Goal: Task Accomplishment & Management: Use online tool/utility

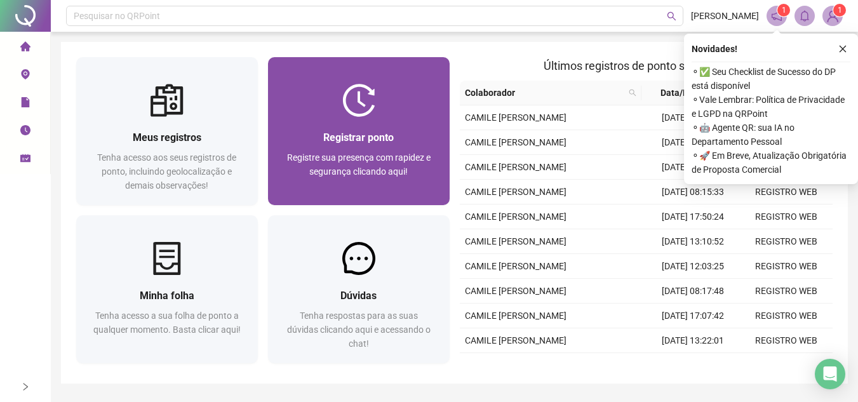
click at [370, 91] on img at bounding box center [358, 100] width 33 height 33
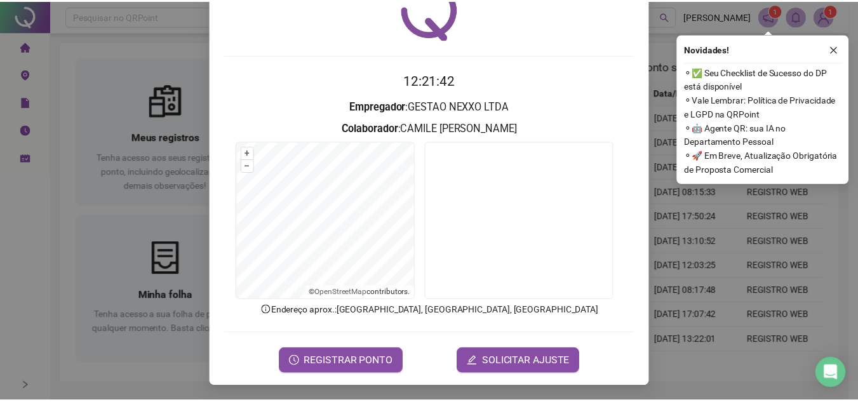
scroll to position [66, 0]
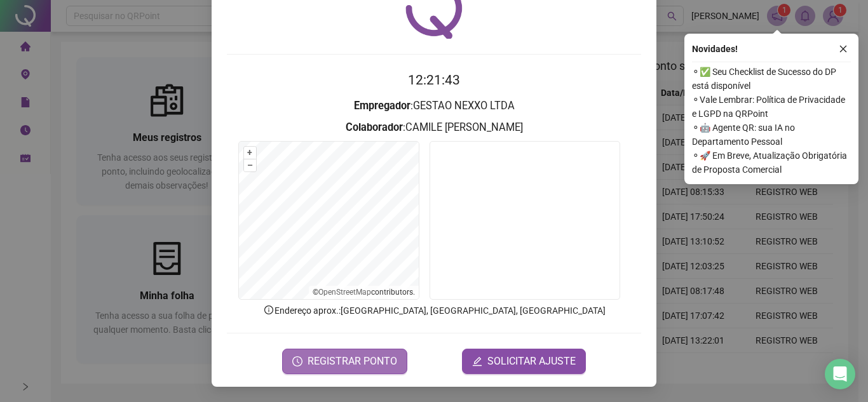
click at [361, 370] on button "REGISTRAR PONTO" at bounding box center [344, 361] width 125 height 25
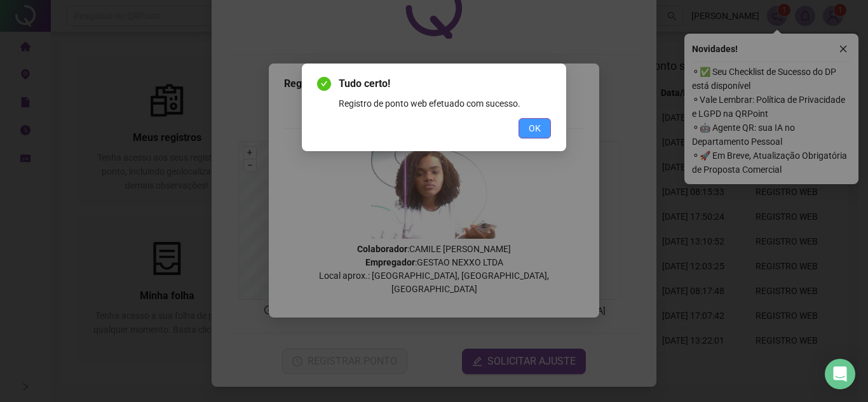
click at [542, 127] on button "OK" at bounding box center [534, 128] width 32 height 20
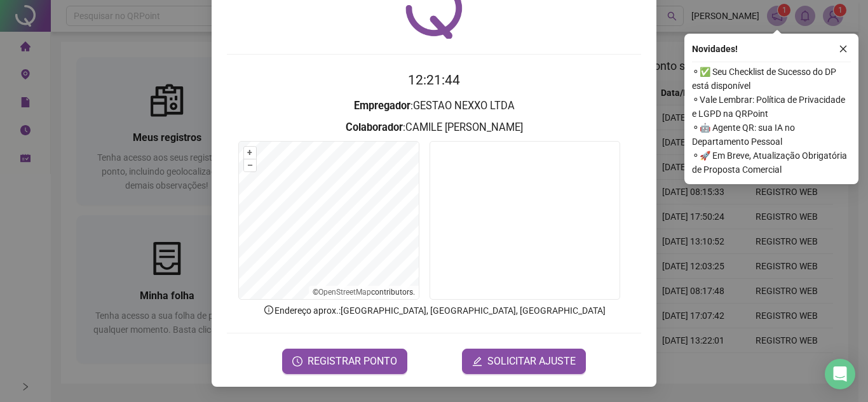
click at [698, 349] on div "Registro de ponto web 12:21:44 Empregador : GESTAO NEXXO LTDA Colaborador : CAM…" at bounding box center [434, 201] width 868 height 402
